Goal: Task Accomplishment & Management: Manage account settings

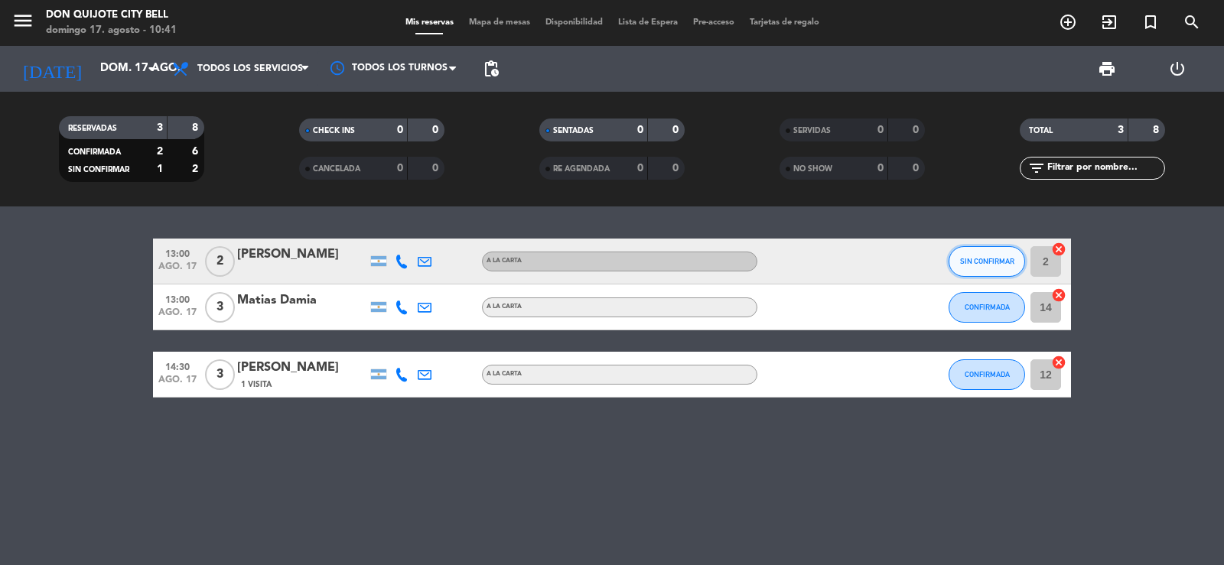
click at [1010, 257] on span "SIN CONFIRMAR" at bounding box center [987, 261] width 54 height 8
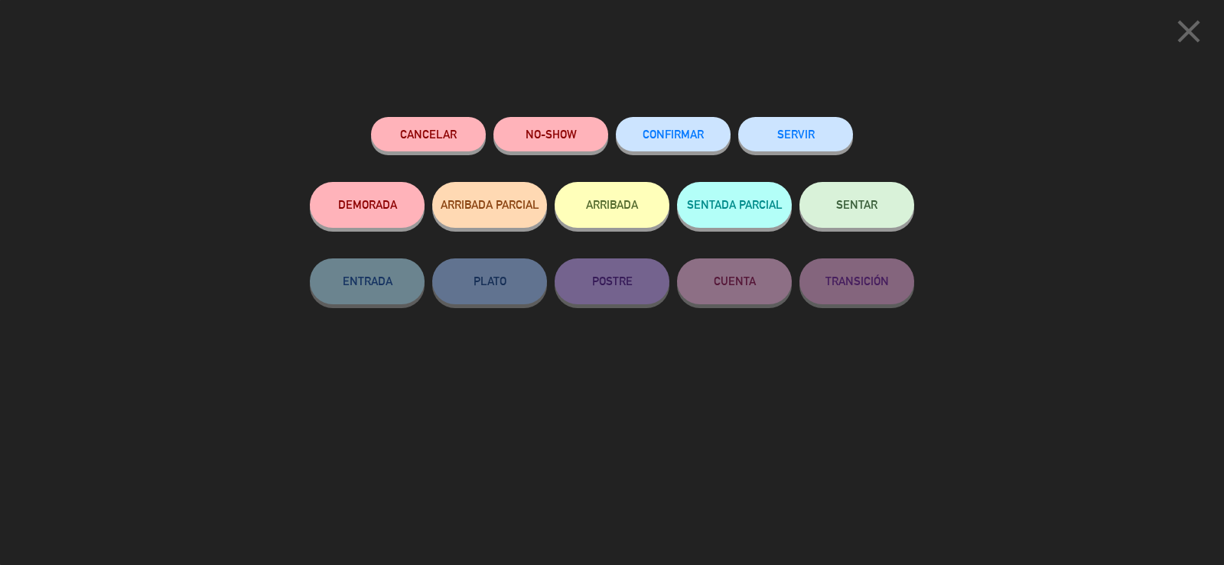
click at [686, 134] on span "CONFIRMAR" at bounding box center [673, 134] width 61 height 13
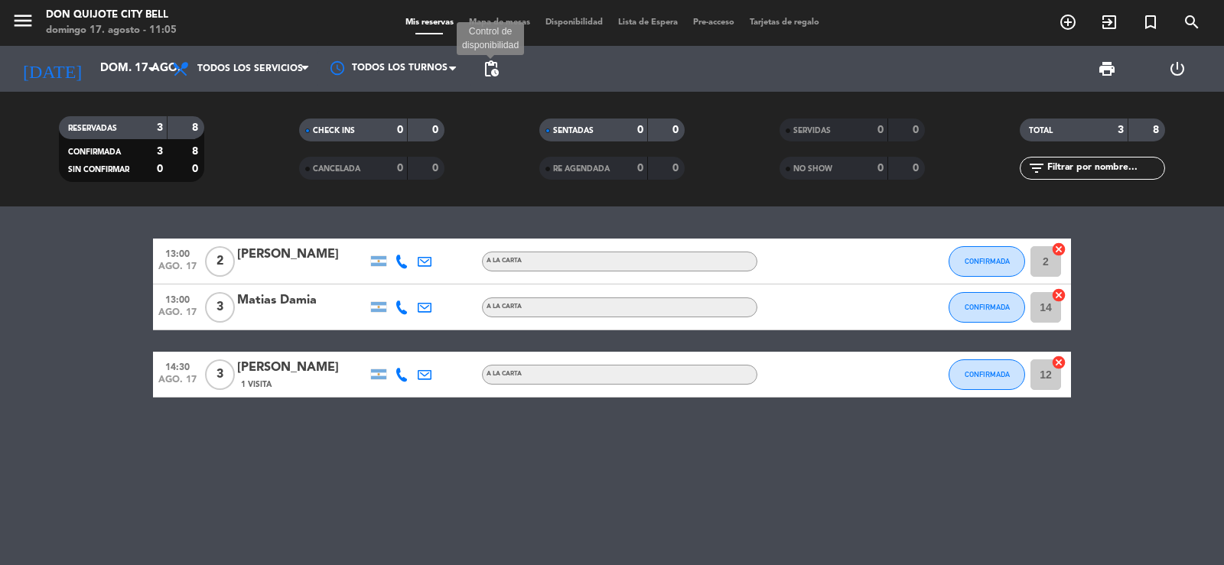
click at [498, 68] on span "pending_actions" at bounding box center [491, 69] width 18 height 18
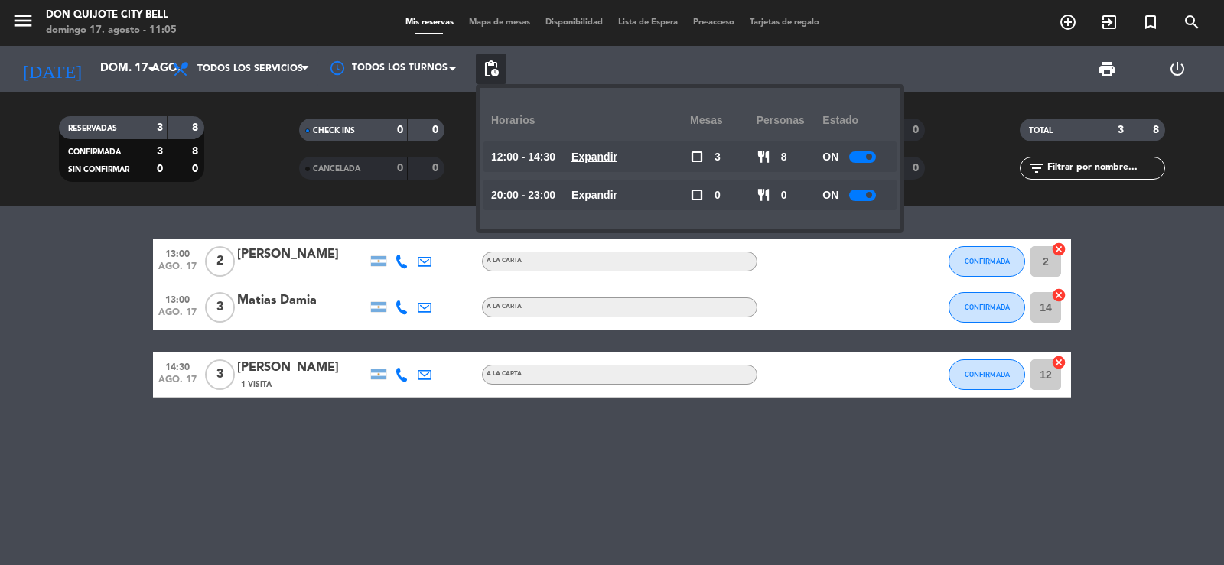
click at [872, 194] on span at bounding box center [869, 195] width 6 height 6
click at [870, 154] on span at bounding box center [869, 157] width 6 height 6
click at [793, 493] on div "13:00 [DATE] 2 [PERSON_NAME] A LA CARTA CONFIRMADA 2 cancel 13:00 [DATE] 3 Mati…" at bounding box center [612, 386] width 1224 height 359
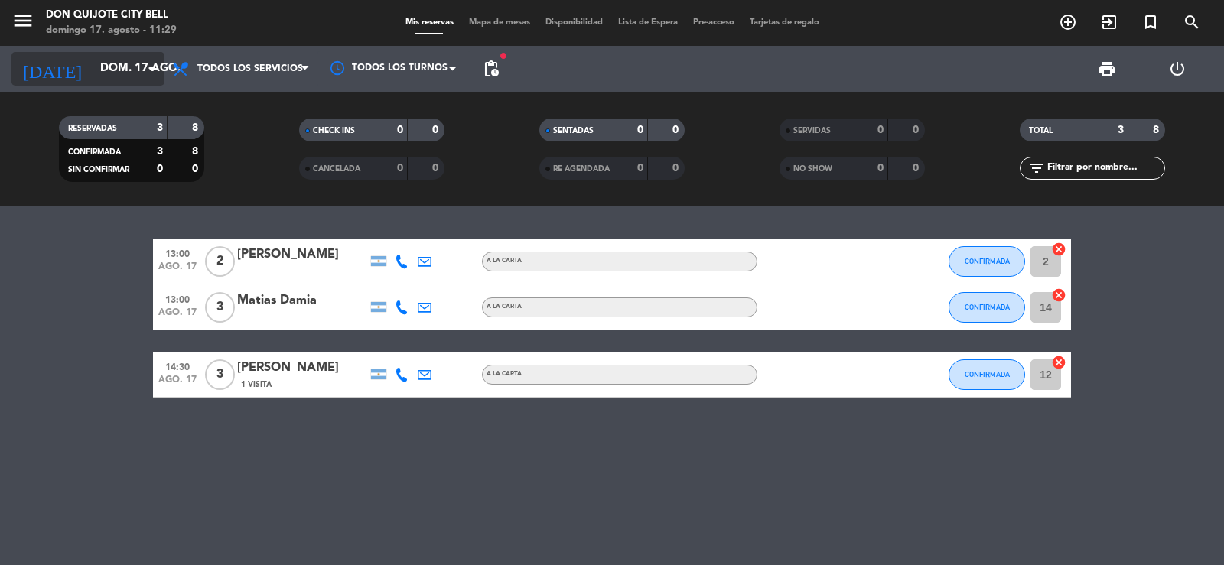
click at [142, 77] on input "dom. 17 ago." at bounding box center [167, 68] width 148 height 29
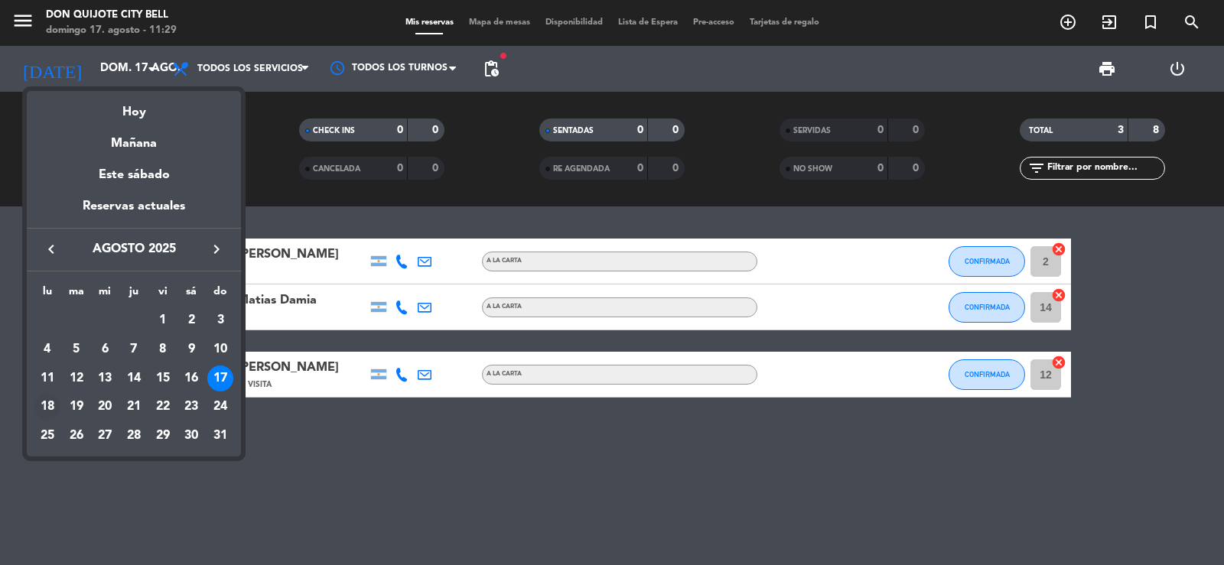
click at [37, 411] on div "18" at bounding box center [47, 407] width 26 height 26
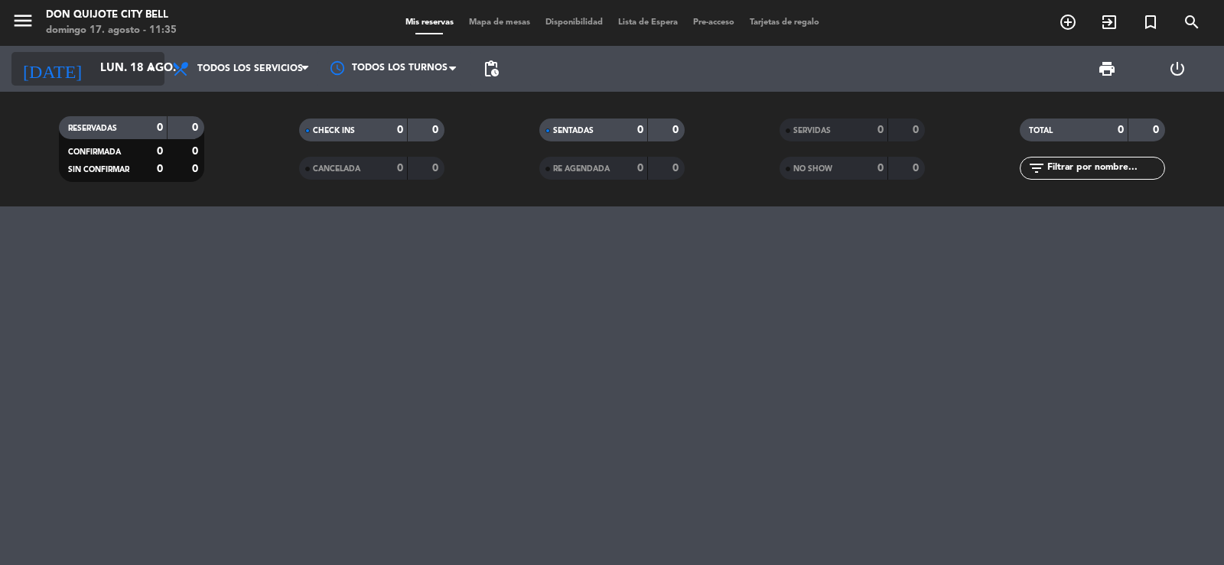
click at [147, 65] on icon "arrow_drop_down" at bounding box center [151, 69] width 18 height 18
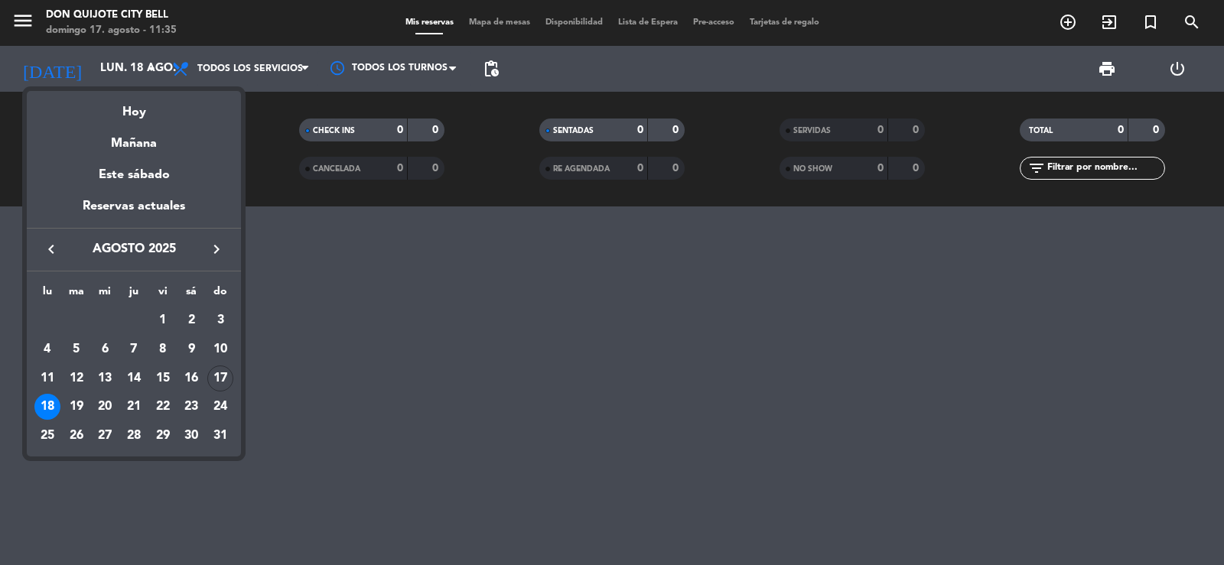
click at [211, 379] on div "17" at bounding box center [220, 379] width 26 height 26
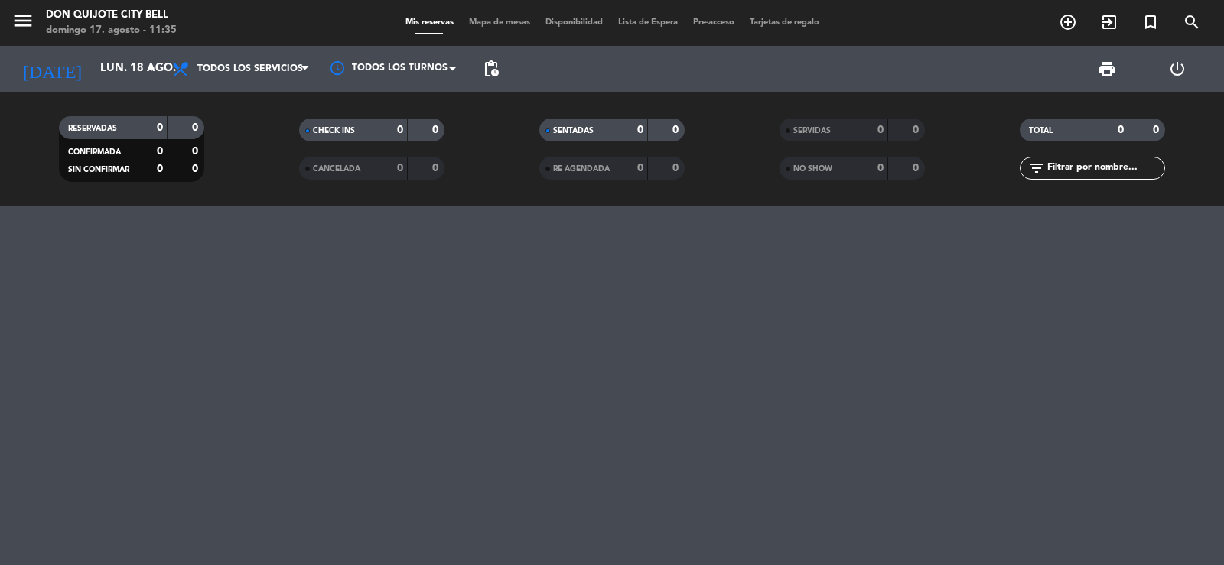
type input "dom. 17 ago."
